Goal: Find specific page/section: Locate a particular part of the current website

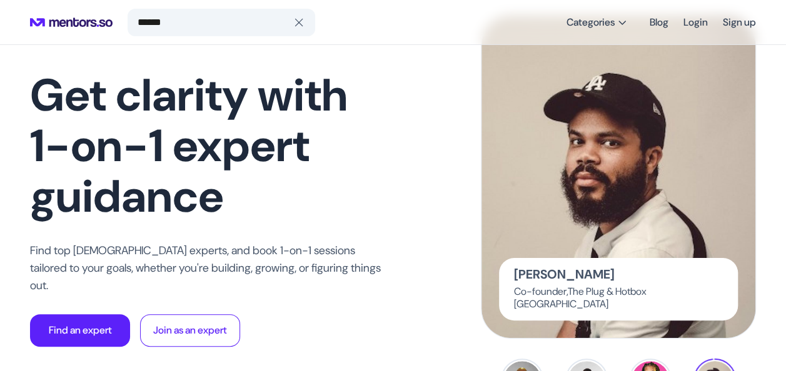
type input "******"
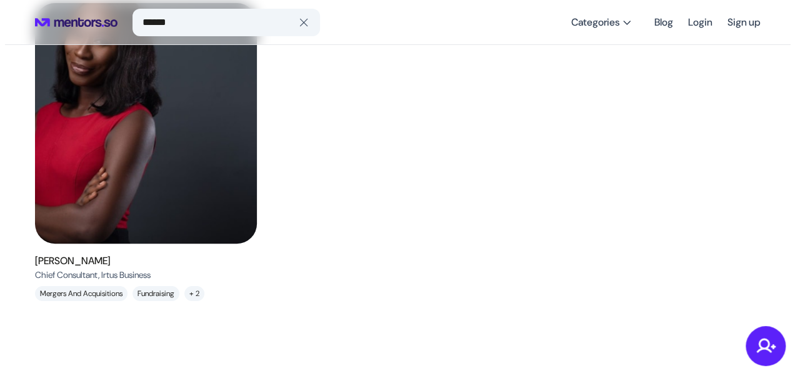
scroll to position [133, 0]
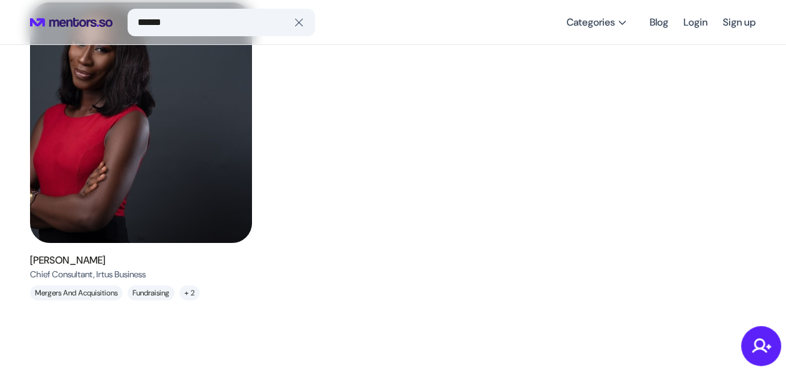
click at [68, 259] on h6 "[PERSON_NAME]" at bounding box center [88, 260] width 116 height 15
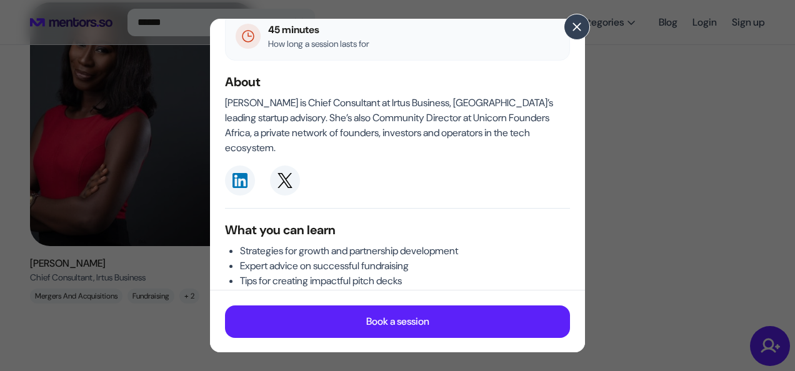
scroll to position [206, 0]
click at [385, 98] on p "[PERSON_NAME] is Chief Consultant at Irtus Business, [GEOGRAPHIC_DATA]’s leadin…" at bounding box center [397, 125] width 345 height 60
click at [582, 26] on span at bounding box center [577, 27] width 14 height 14
